Goal: Transaction & Acquisition: Purchase product/service

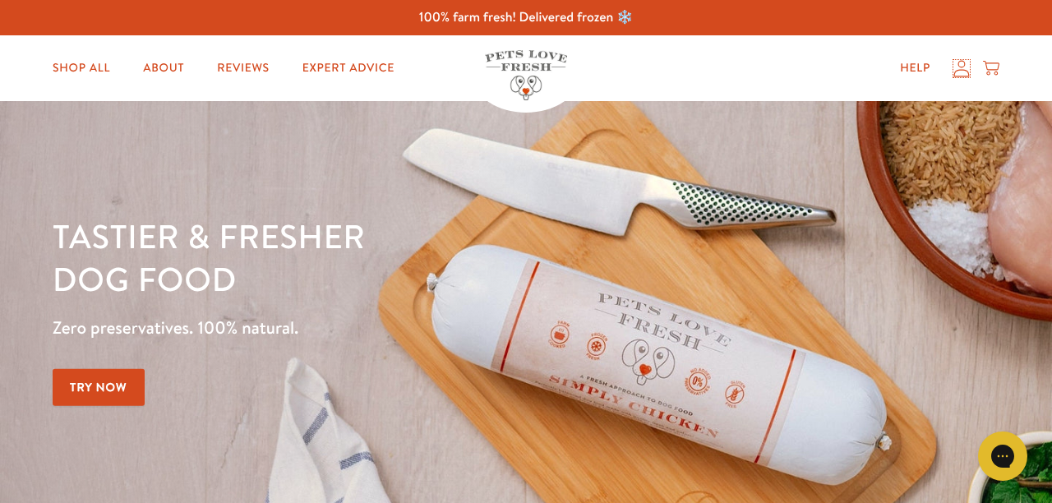
click at [965, 72] on icon at bounding box center [961, 68] width 16 height 17
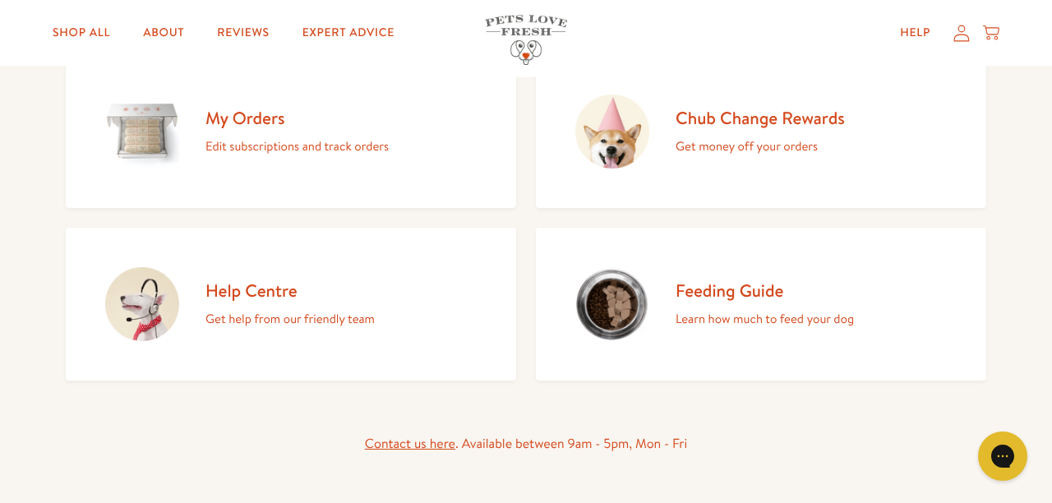
scroll to position [214, 0]
click at [250, 121] on h2 "My Orders" at bounding box center [296, 119] width 183 height 22
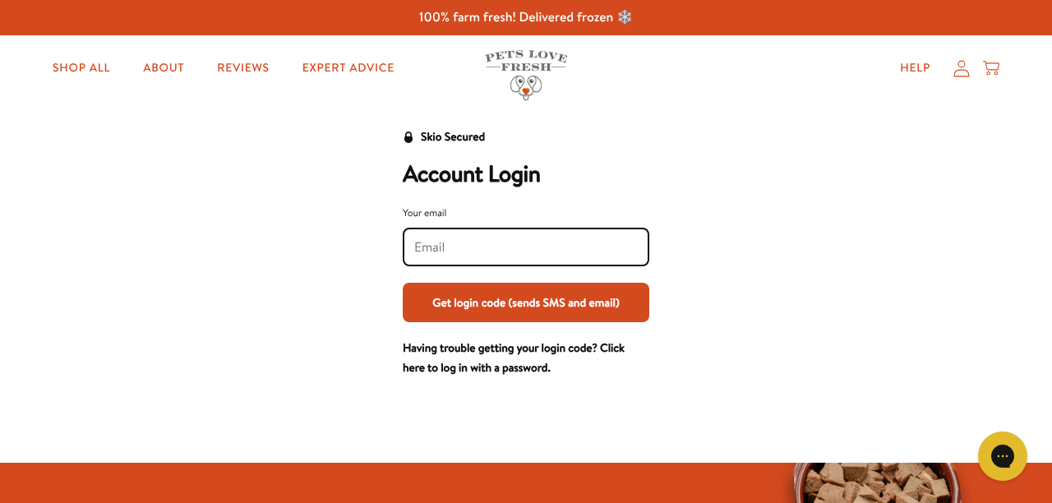
click at [440, 249] on input "Your email" at bounding box center [526, 247] width 224 height 18
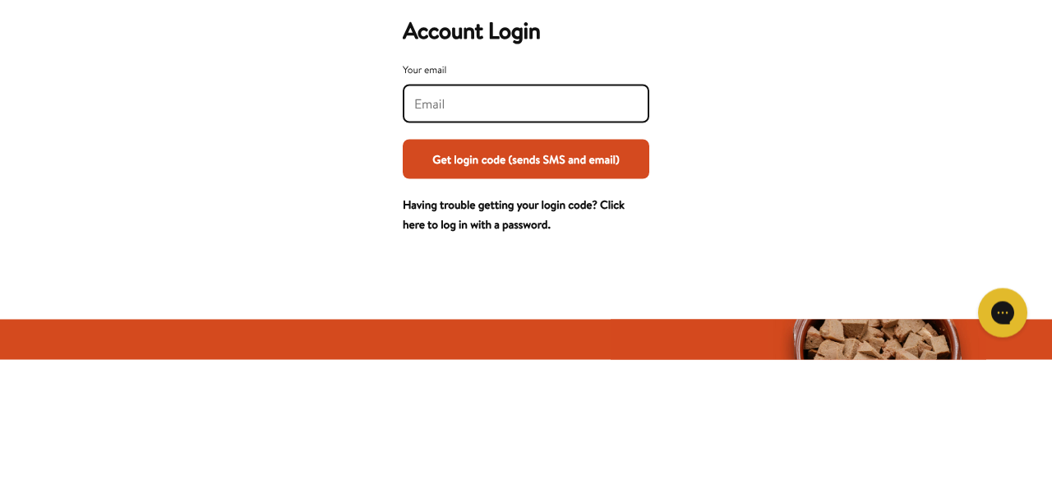
type input "nursieburns@googlemail.com"
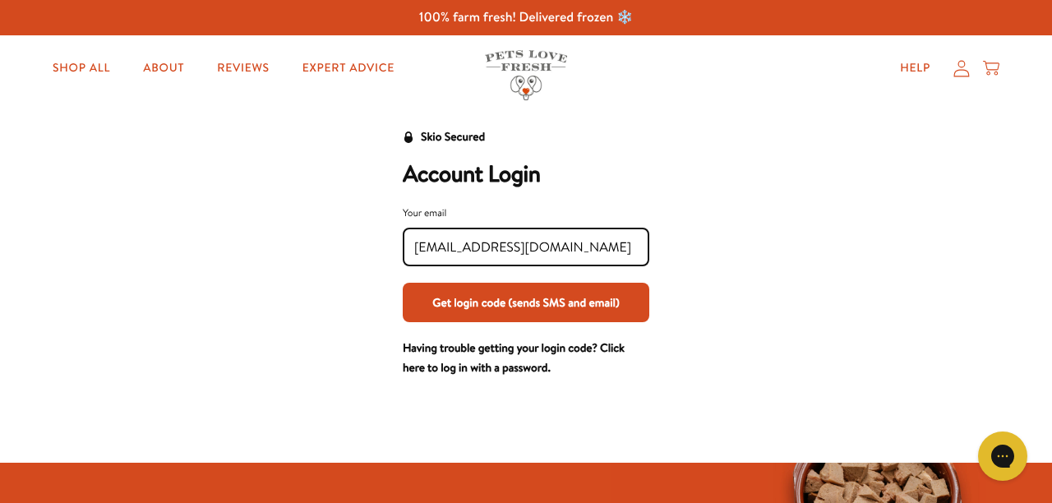
click at [484, 302] on button "Get login code (sends SMS and email)" at bounding box center [526, 302] width 247 height 39
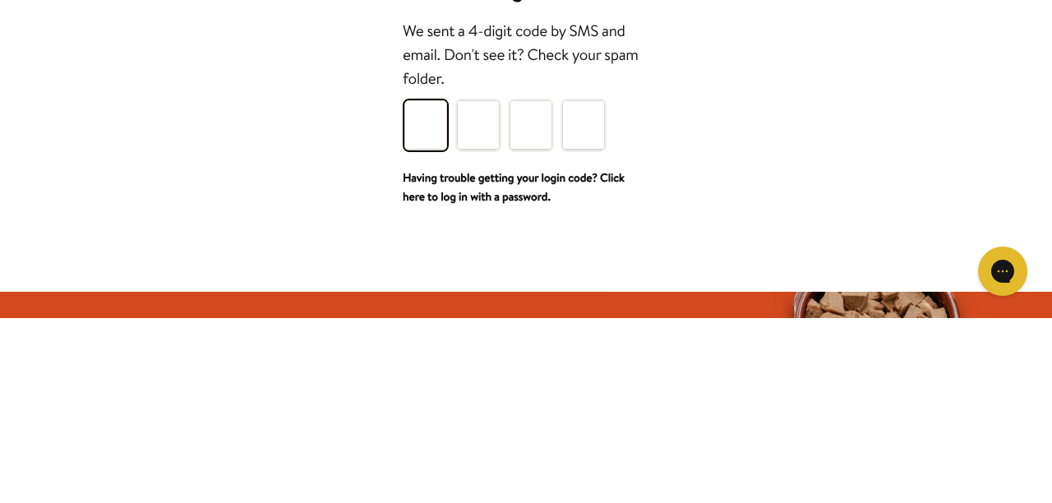
type input "6"
type input "4"
type input "7"
type input "1"
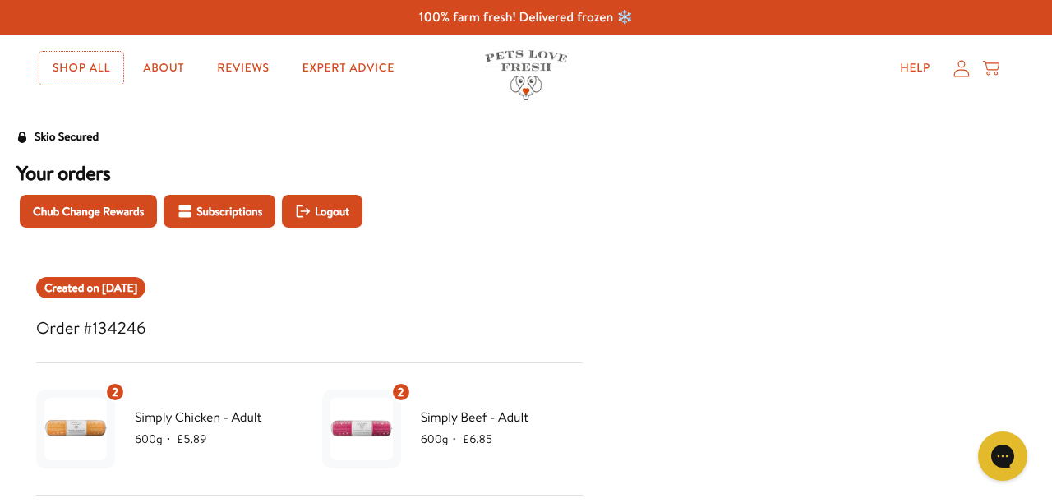
click at [72, 60] on link "Shop All" at bounding box center [81, 68] width 84 height 33
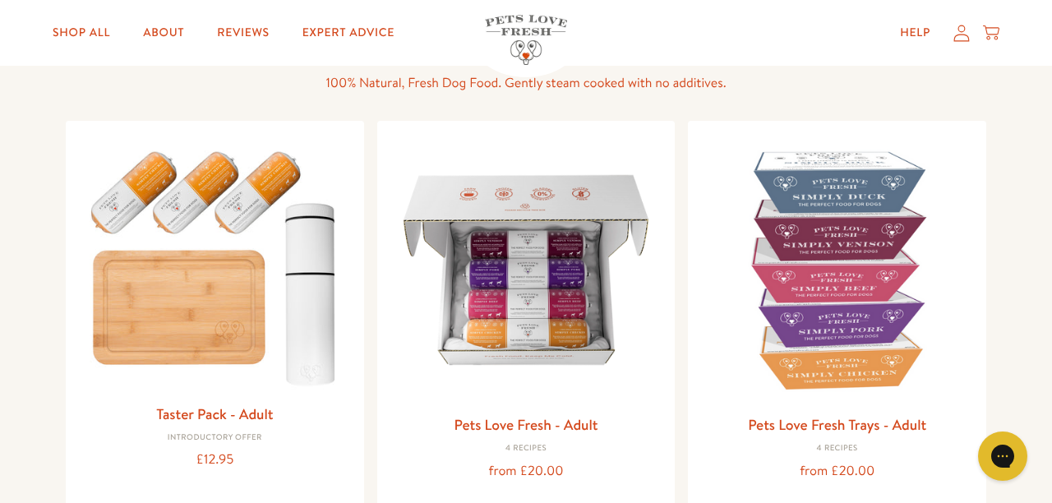
scroll to position [132, 0]
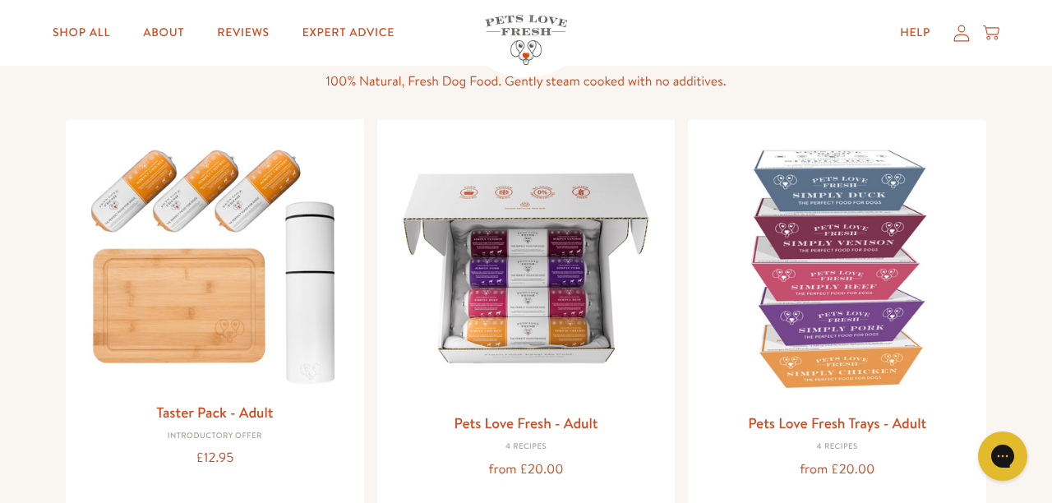
click at [864, 259] on img at bounding box center [837, 268] width 272 height 272
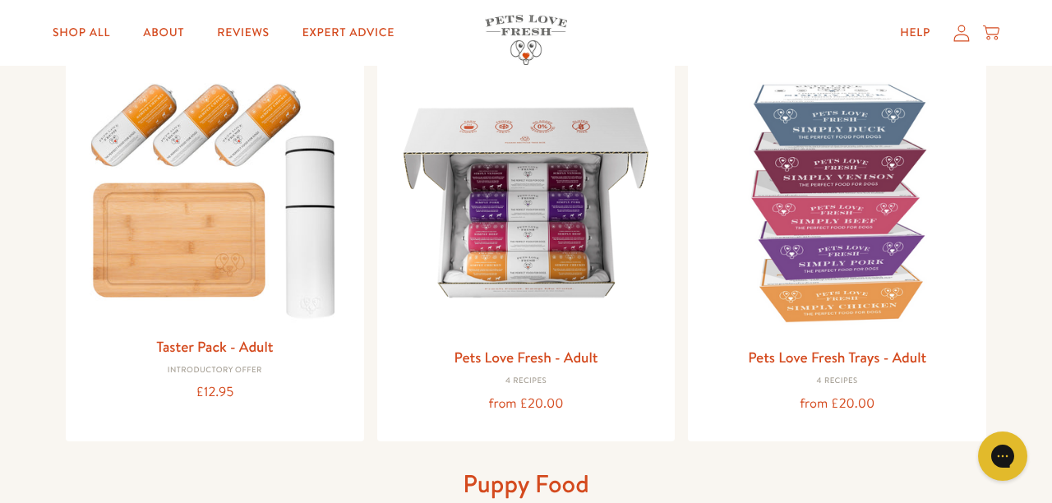
scroll to position [194, 0]
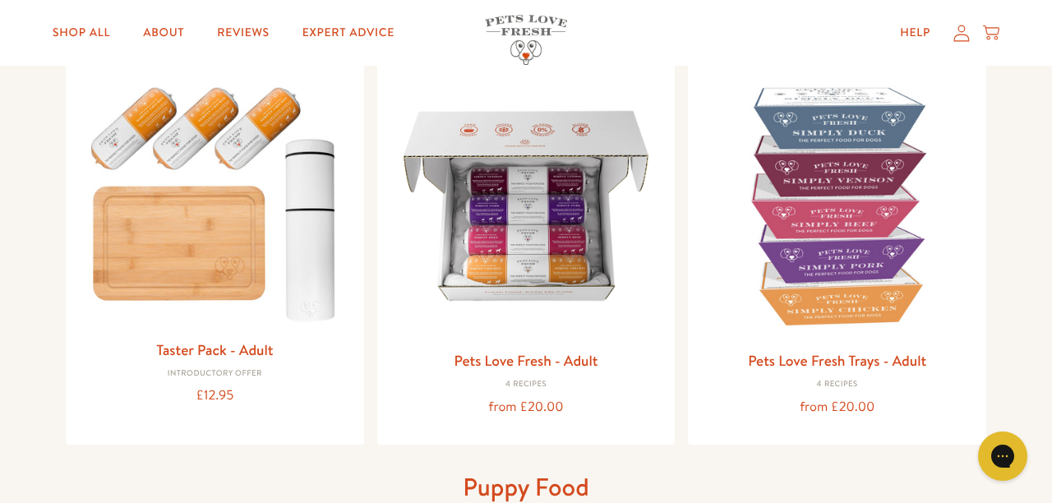
click at [547, 222] on img at bounding box center [526, 206] width 272 height 272
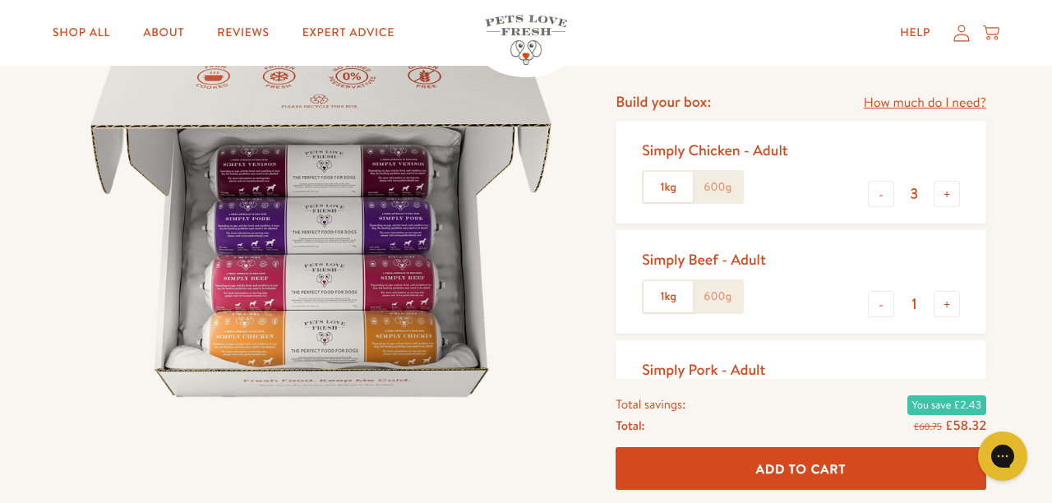
scroll to position [192, 0]
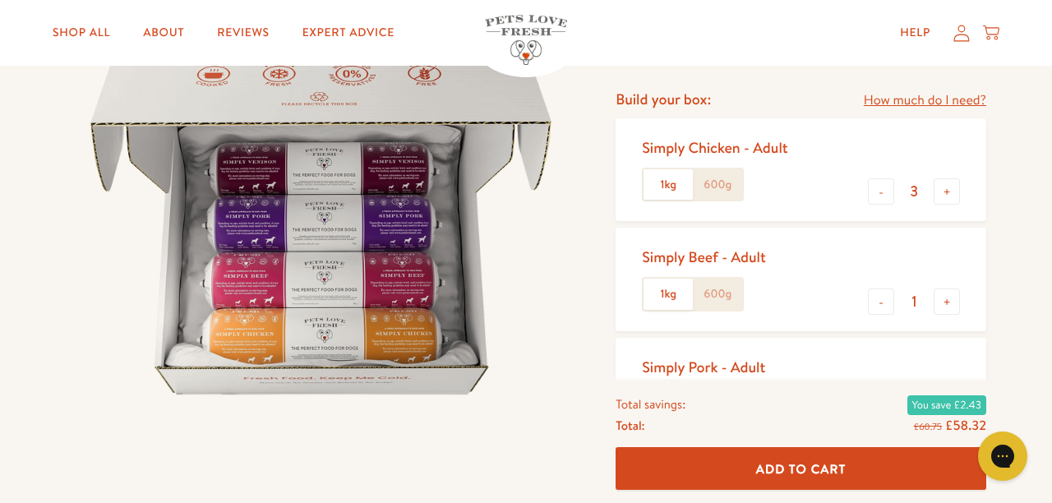
click at [881, 191] on button "-" at bounding box center [881, 191] width 26 height 26
type input "2"
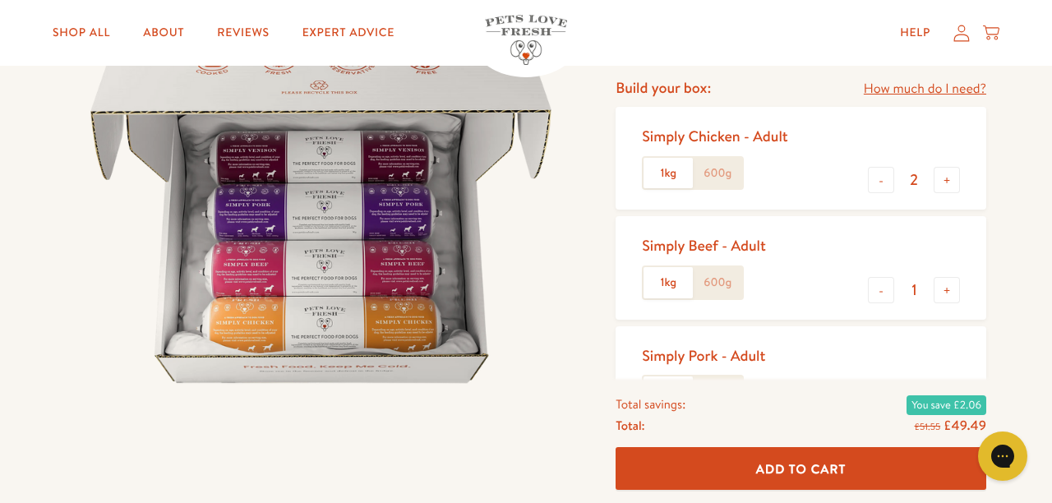
scroll to position [205, 0]
click at [881, 400] on button "-" at bounding box center [881, 398] width 26 height 26
type input "0"
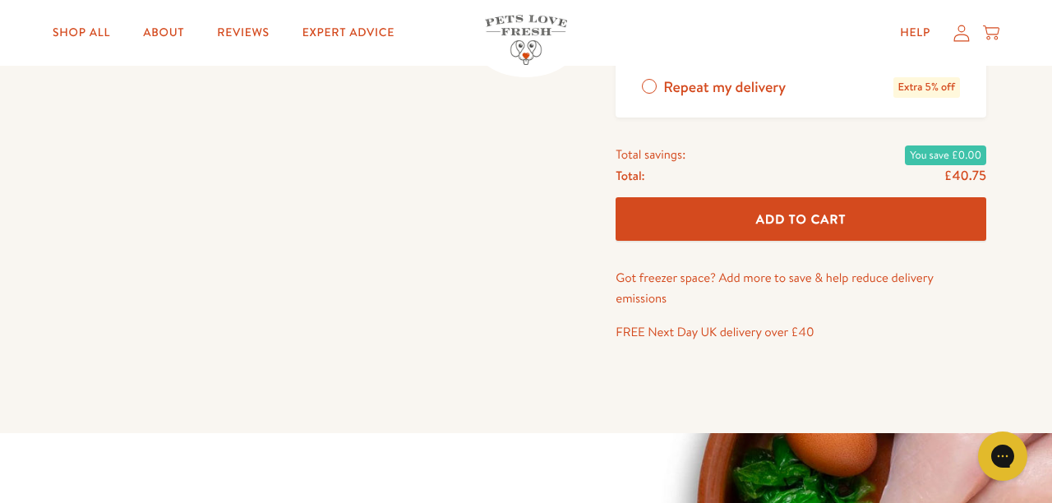
scroll to position [708, 0]
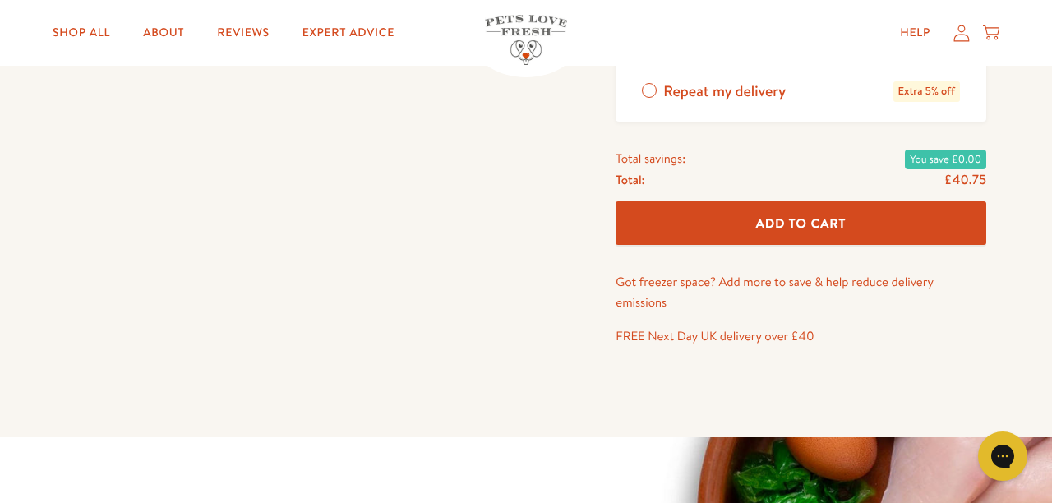
click at [811, 221] on span "Add To Cart" at bounding box center [801, 223] width 90 height 17
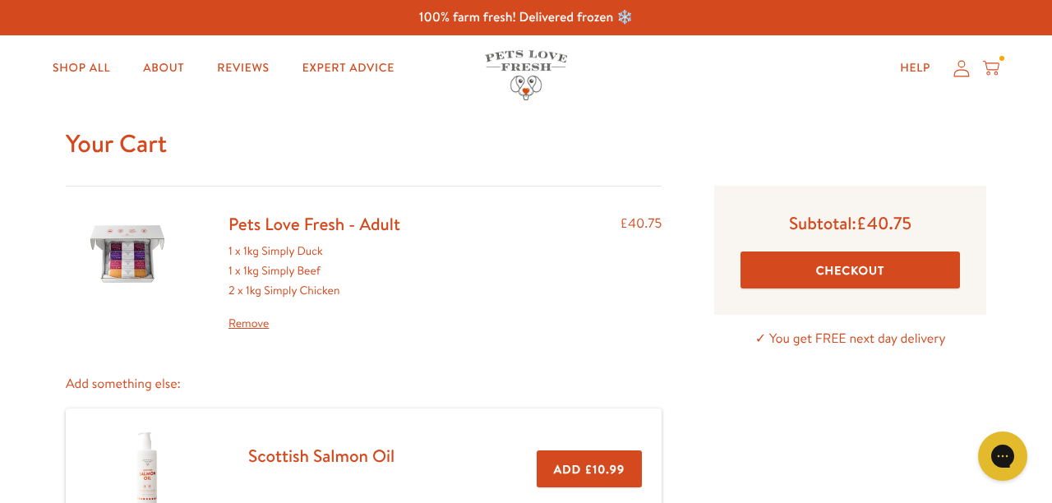
click at [855, 275] on button "Checkout" at bounding box center [850, 269] width 219 height 37
click at [247, 60] on link "Reviews" at bounding box center [243, 68] width 78 height 33
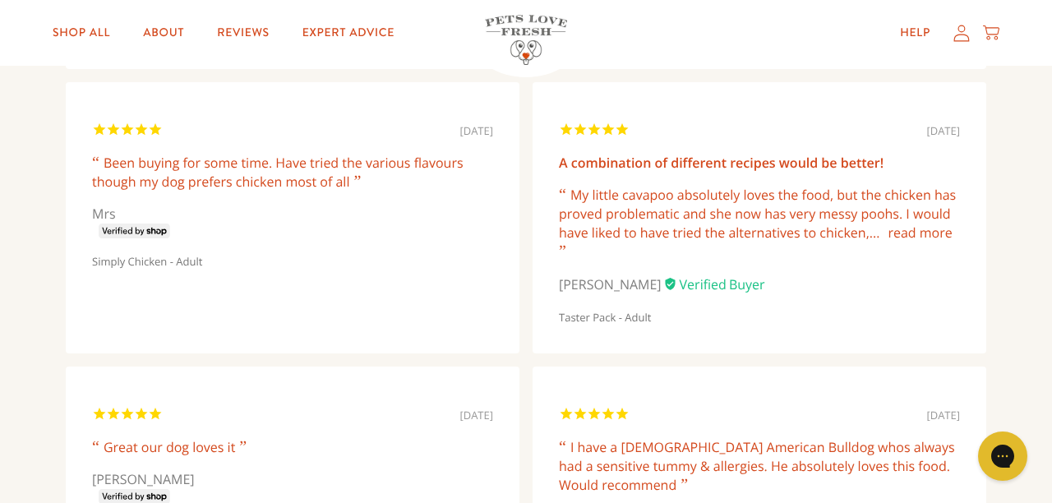
scroll to position [561, 0]
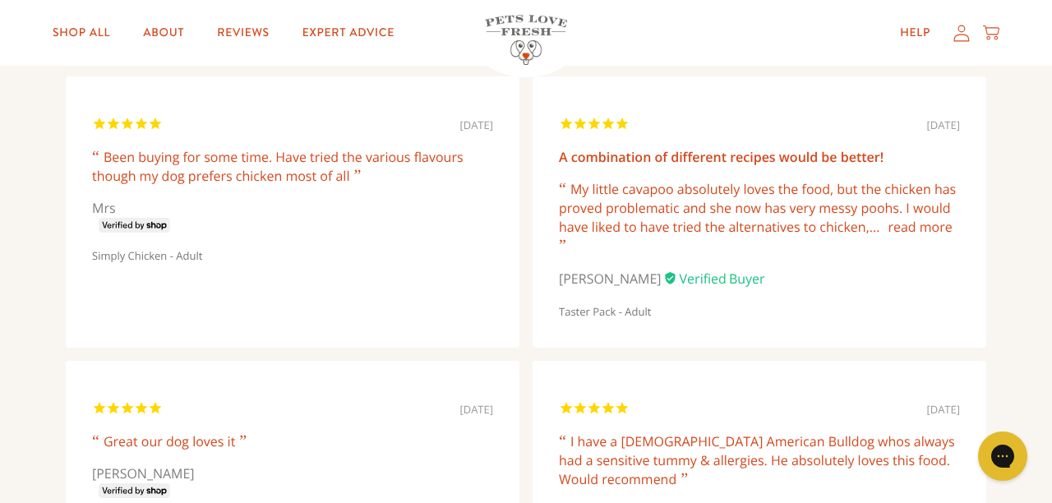
click at [915, 224] on link "read more" at bounding box center [920, 227] width 64 height 18
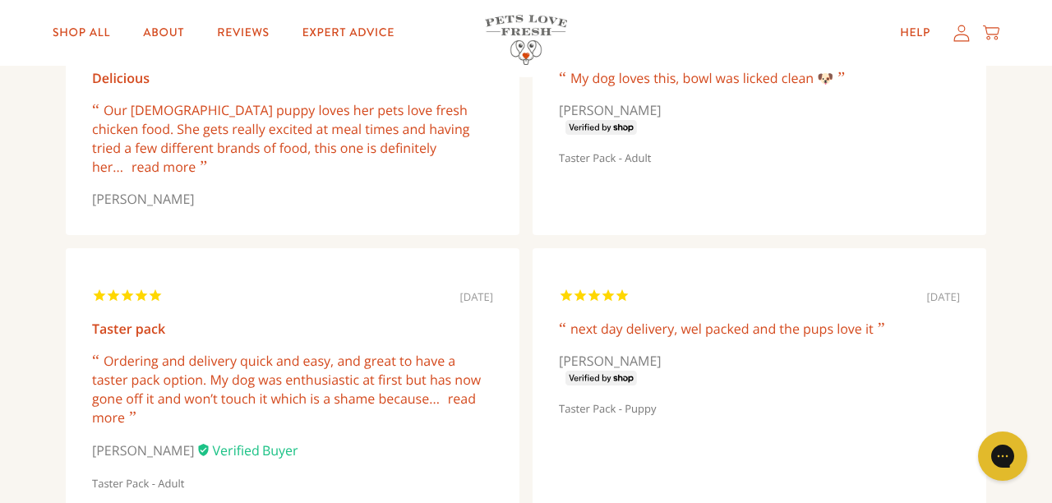
scroll to position [4009, 0]
click at [963, 33] on icon at bounding box center [961, 32] width 16 height 17
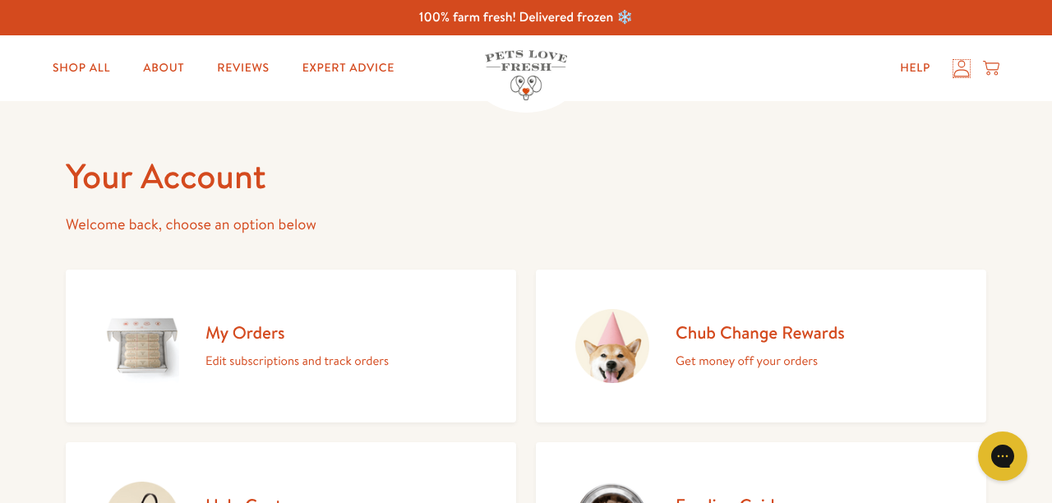
click at [959, 75] on icon at bounding box center [961, 68] width 16 height 17
click at [964, 67] on icon at bounding box center [961, 68] width 16 height 17
